Goal: Information Seeking & Learning: Learn about a topic

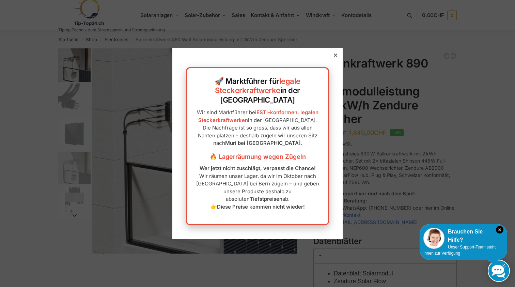
click at [337, 65] on div "🚀 Marktführer für legale Steckerkraftwerke in der Schweiz Wir sind Marktführer …" at bounding box center [257, 143] width 170 height 191
click at [337, 58] on div at bounding box center [336, 55] width 6 height 6
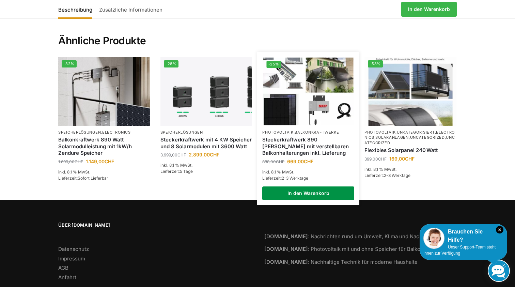
scroll to position [1485, 0]
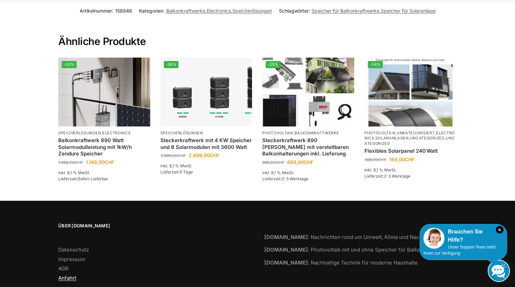
click at [75, 275] on link "Anfahrt" at bounding box center [67, 278] width 18 height 6
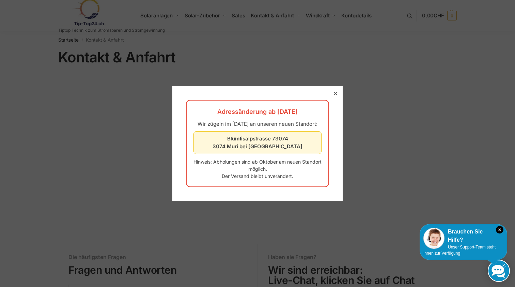
click at [327, 92] on div "Adressänderung ab [DATE] Wir zügeln im [DATE] an unseren neuen Standort: [STREE…" at bounding box center [257, 143] width 170 height 115
click at [335, 90] on div at bounding box center [336, 93] width 6 height 6
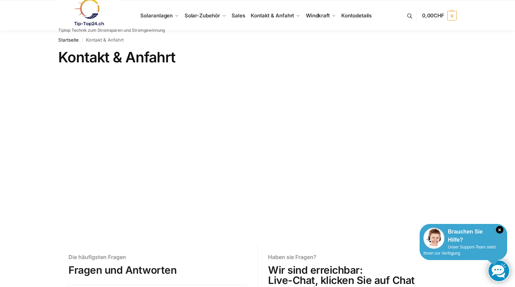
click at [448, 228] on div at bounding box center [436, 238] width 25 height 21
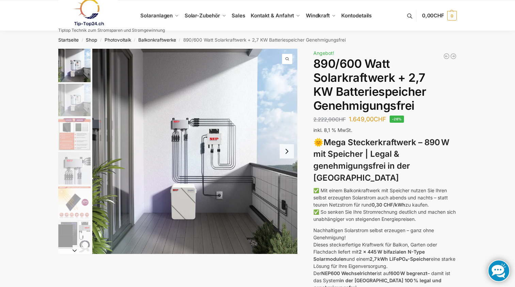
click at [230, 137] on button "Next slide" at bounding box center [287, 151] width 14 height 14
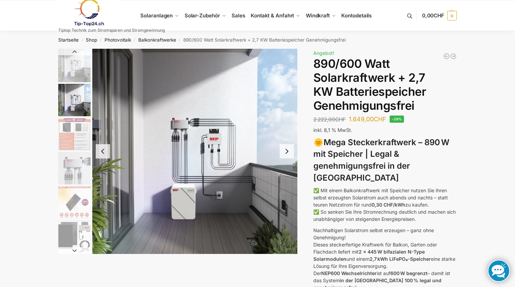
click at [230, 137] on button "Next slide" at bounding box center [287, 151] width 14 height 14
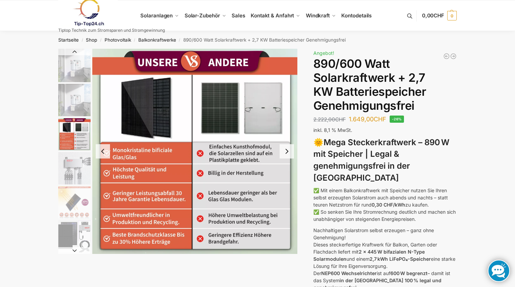
click at [230, 137] on button "Next slide" at bounding box center [287, 151] width 14 height 14
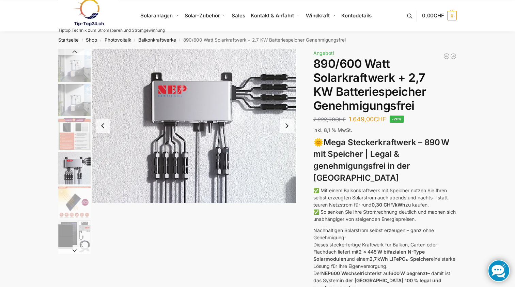
click at [230, 137] on img "4 / 12" at bounding box center [194, 126] width 205 height 154
click at [230, 137] on img at bounding box center [194, 126] width 205 height 154
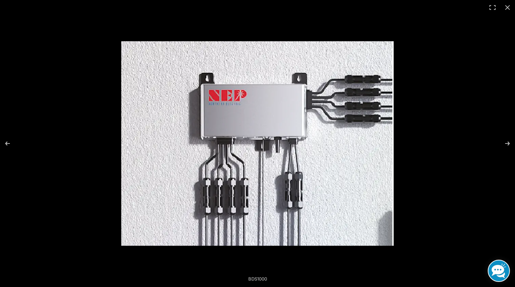
click at [230, 137] on img at bounding box center [257, 143] width 273 height 204
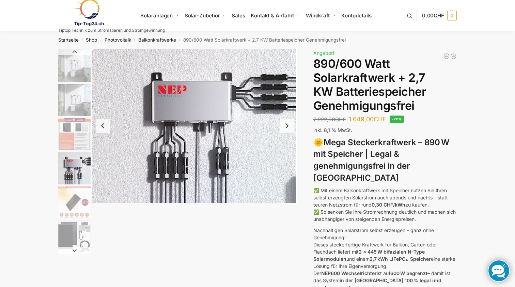
click at [230, 127] on button "Next slide" at bounding box center [287, 126] width 14 height 14
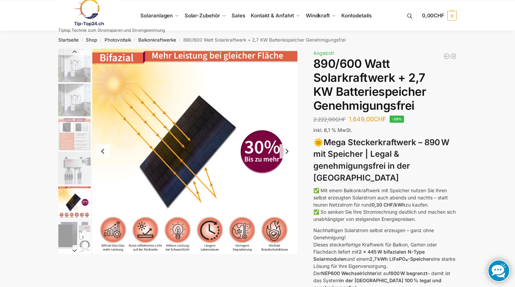
click at [230, 127] on img "5 / 12" at bounding box center [194, 151] width 205 height 205
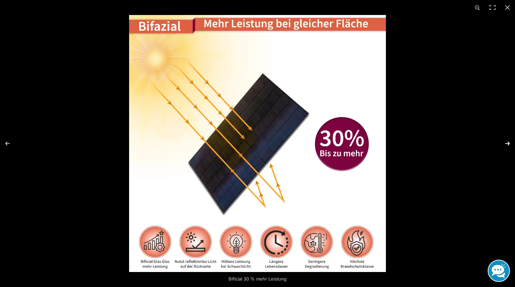
click at [230, 137] on button "Next (arrow right)" at bounding box center [503, 143] width 24 height 34
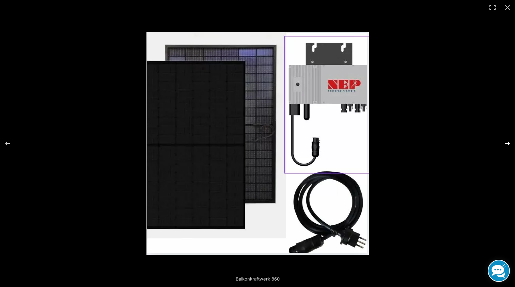
click at [230, 137] on button "Next (arrow right)" at bounding box center [503, 143] width 24 height 34
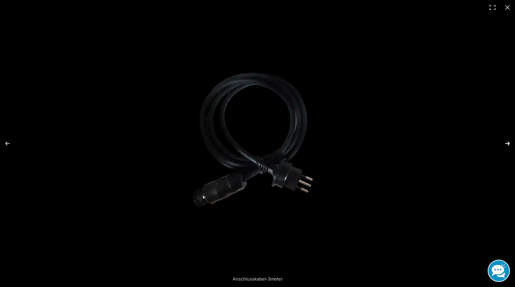
click at [230, 137] on button "Next (arrow right)" at bounding box center [503, 143] width 24 height 34
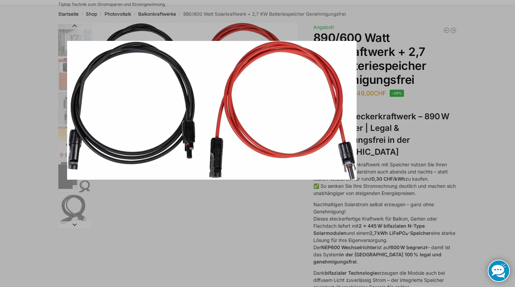
scroll to position [26, 0]
